Goal: Information Seeking & Learning: Learn about a topic

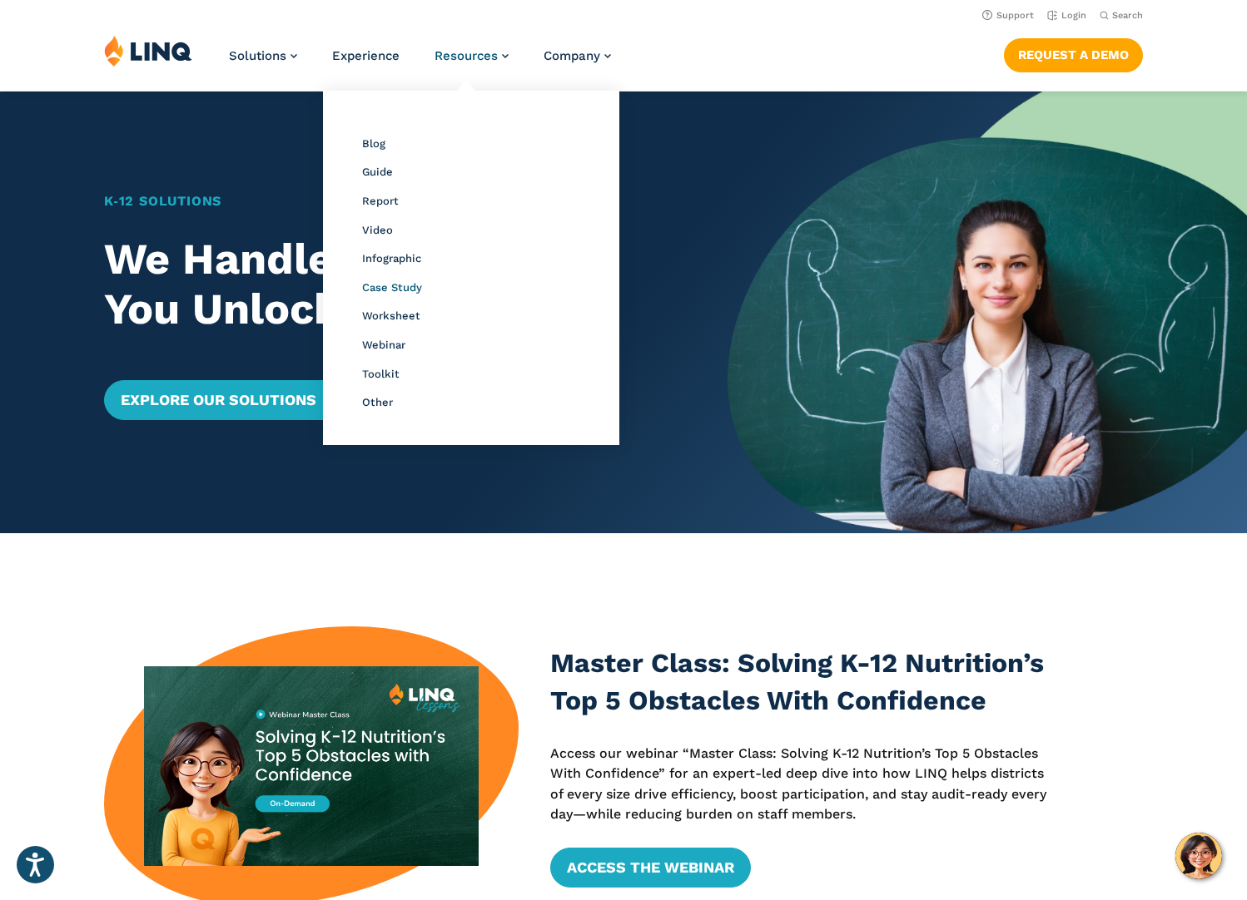
click at [389, 289] on span "Case Study" at bounding box center [392, 287] width 60 height 12
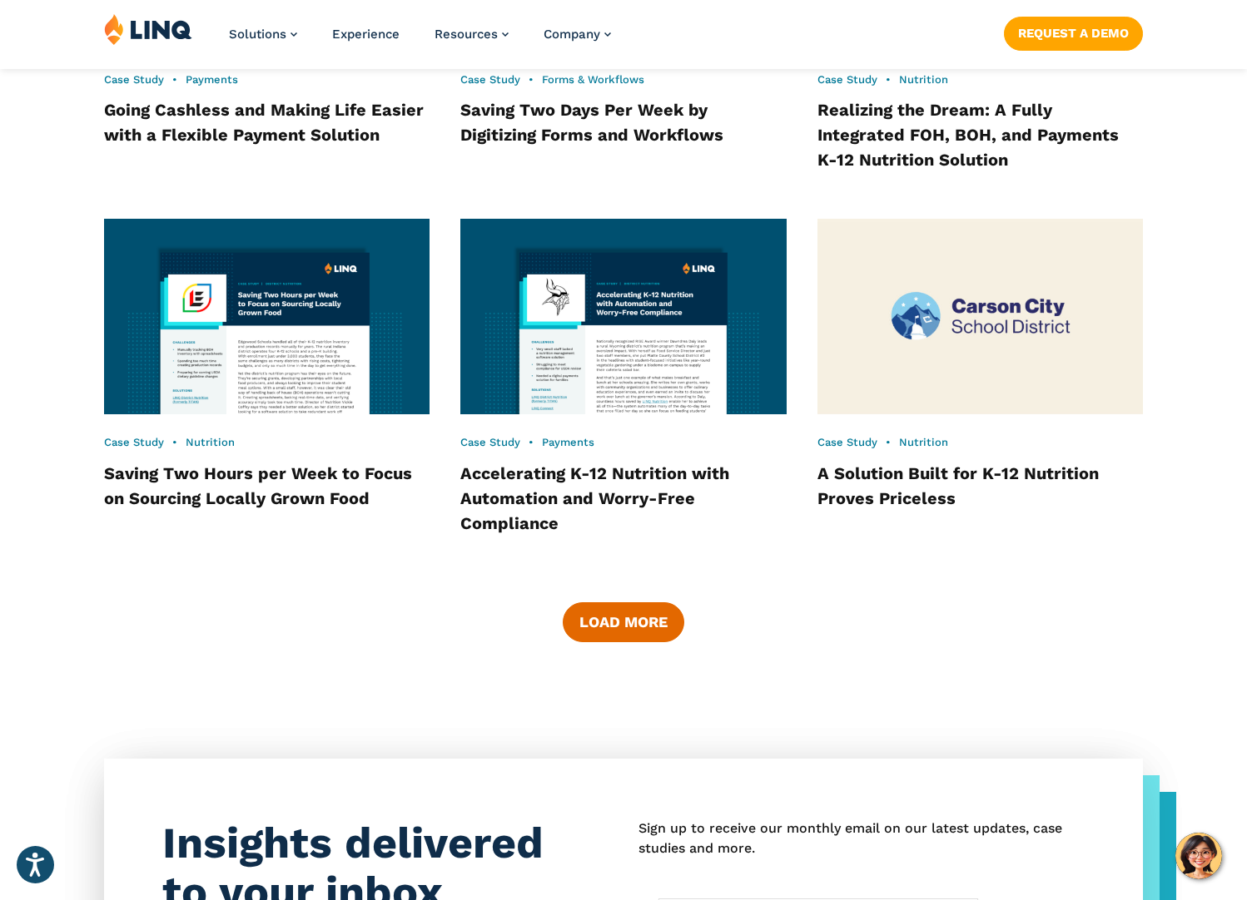
scroll to position [2312, 0]
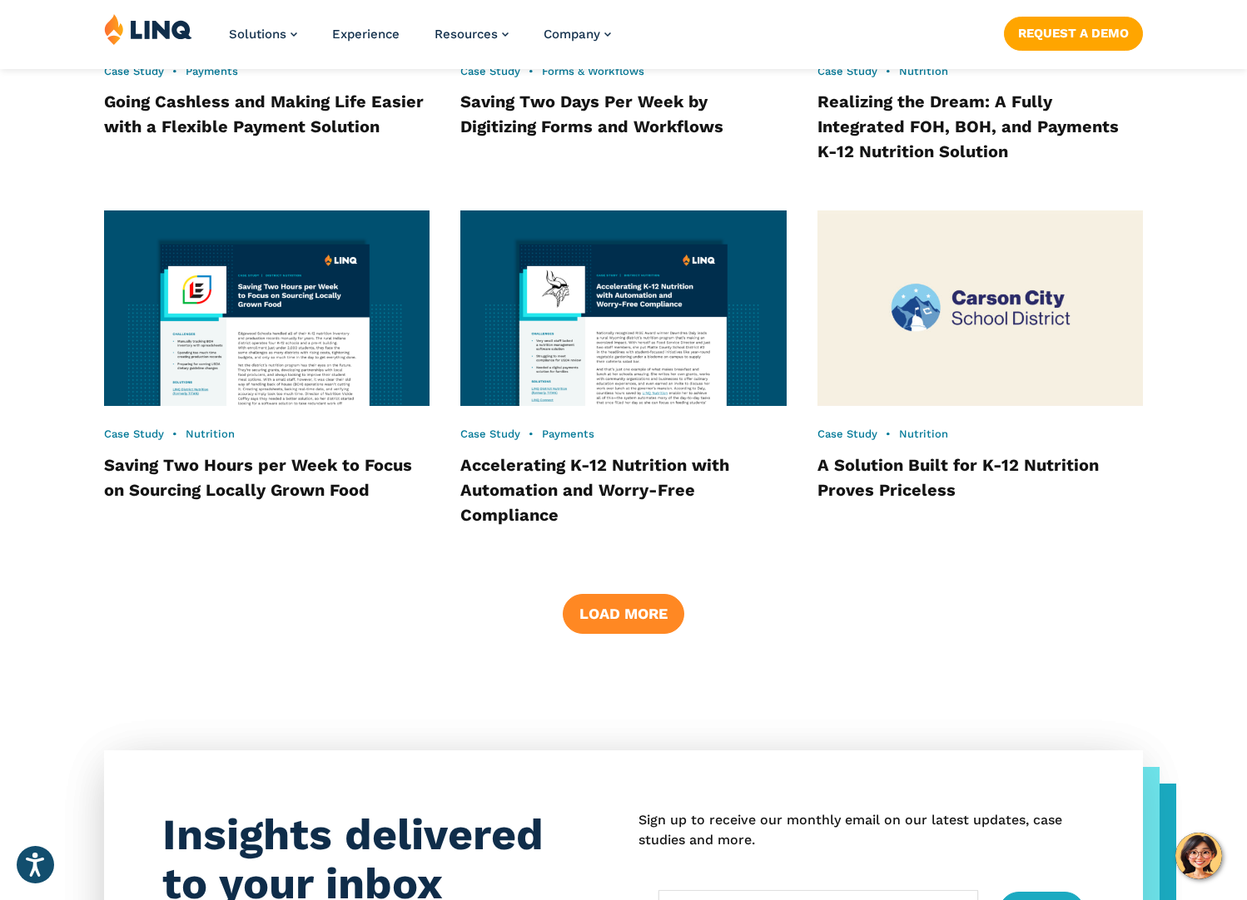
click at [639, 594] on button "Load More" at bounding box center [623, 614] width 121 height 40
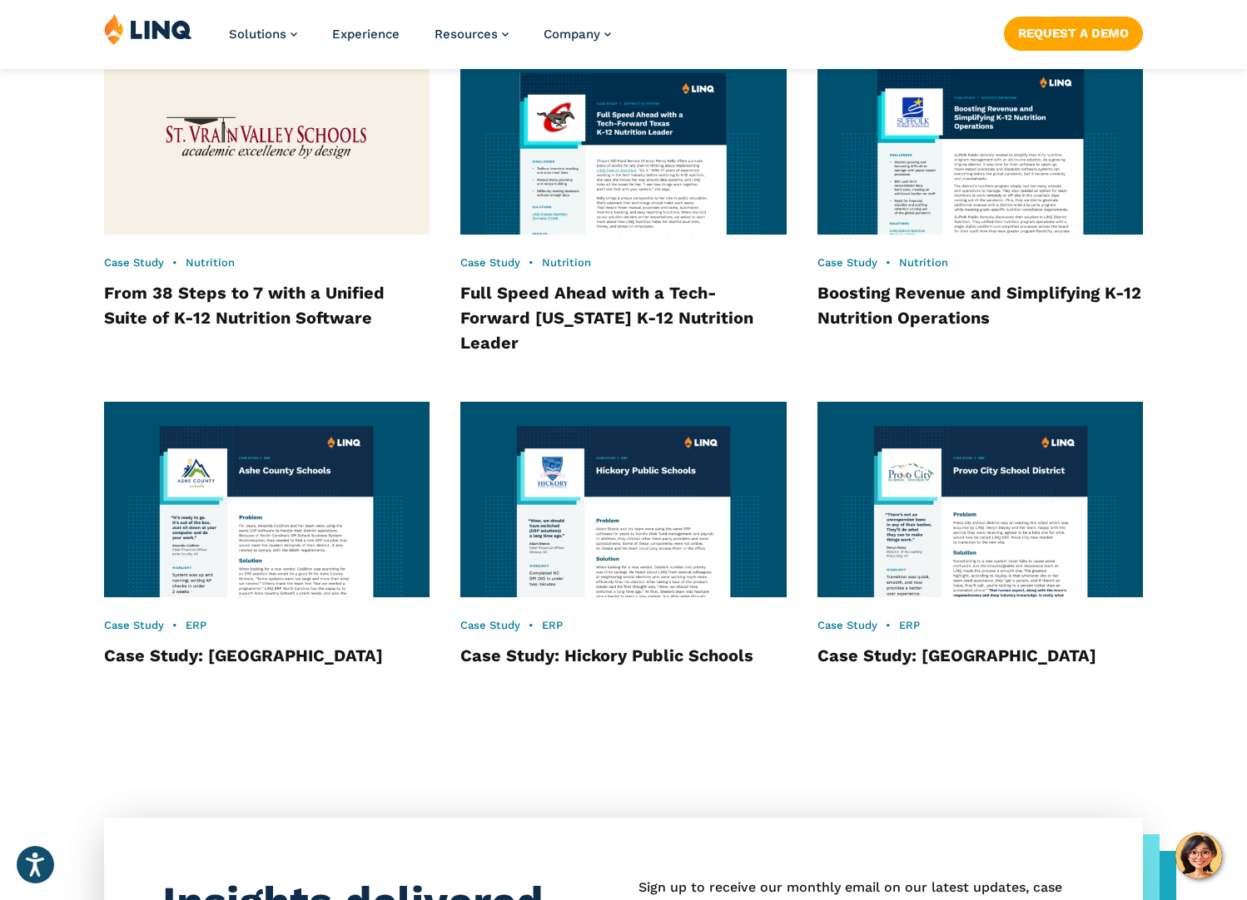
scroll to position [2893, 0]
